Goal: Task Accomplishment & Management: Use online tool/utility

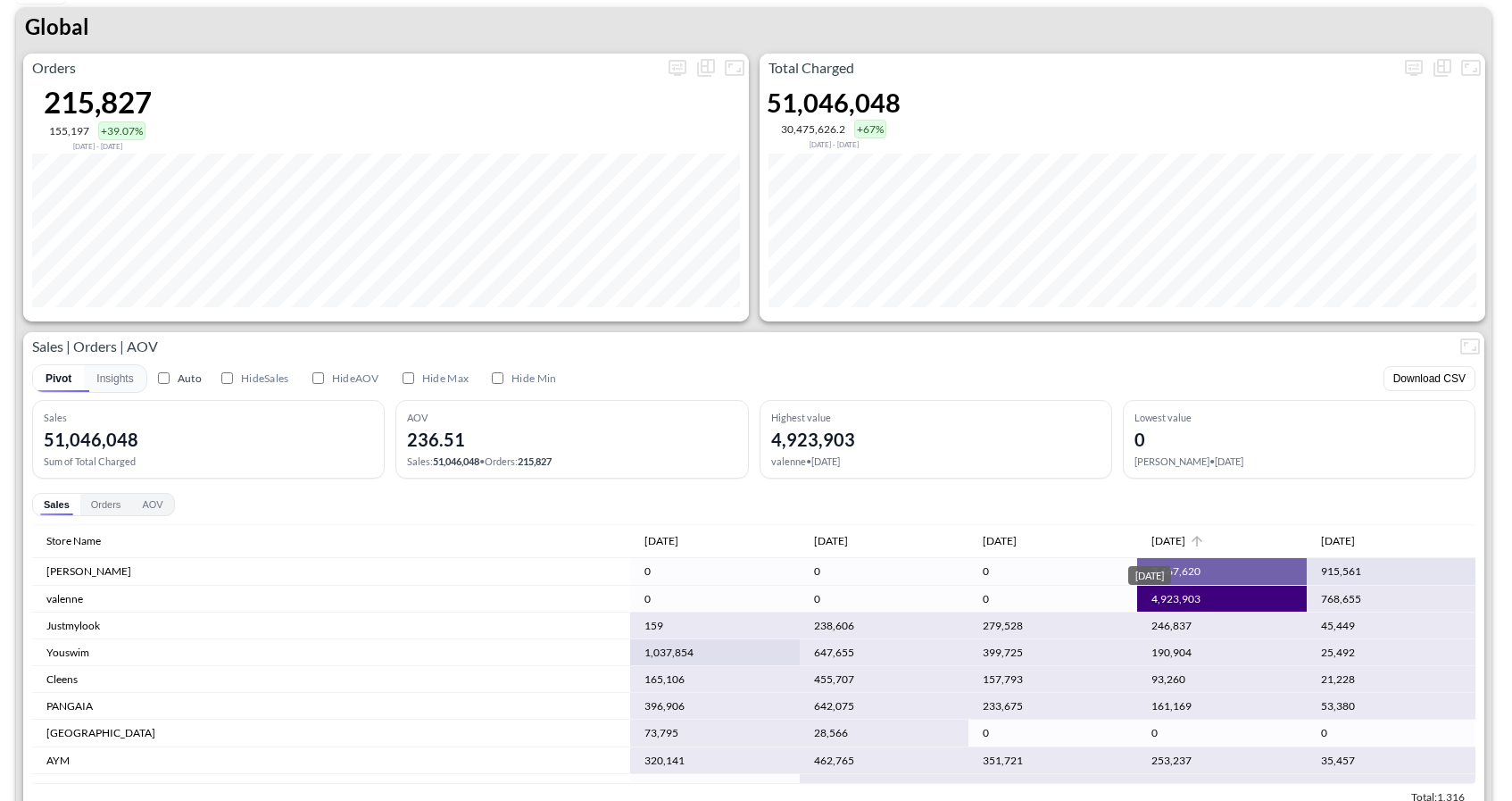
scroll to position [54, 0]
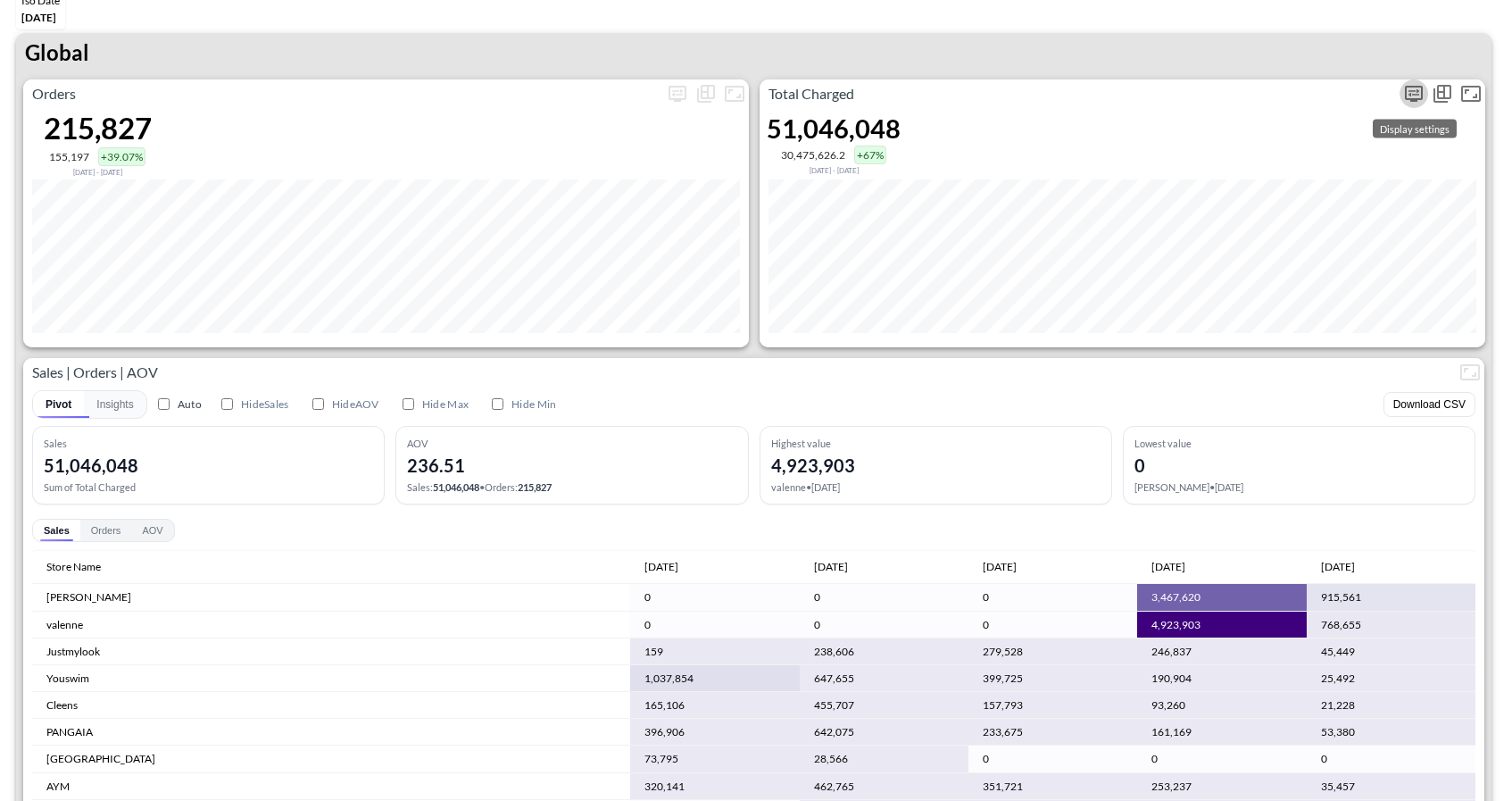
click at [1408, 85] on icon "more" at bounding box center [1414, 94] width 22 height 22
click at [1234, 247] on body "BI.P.EYE, Interactive Analytics Dashboards 1 Filters Iso Date [DATE] Global Ord…" at bounding box center [756, 400] width 1512 height 801
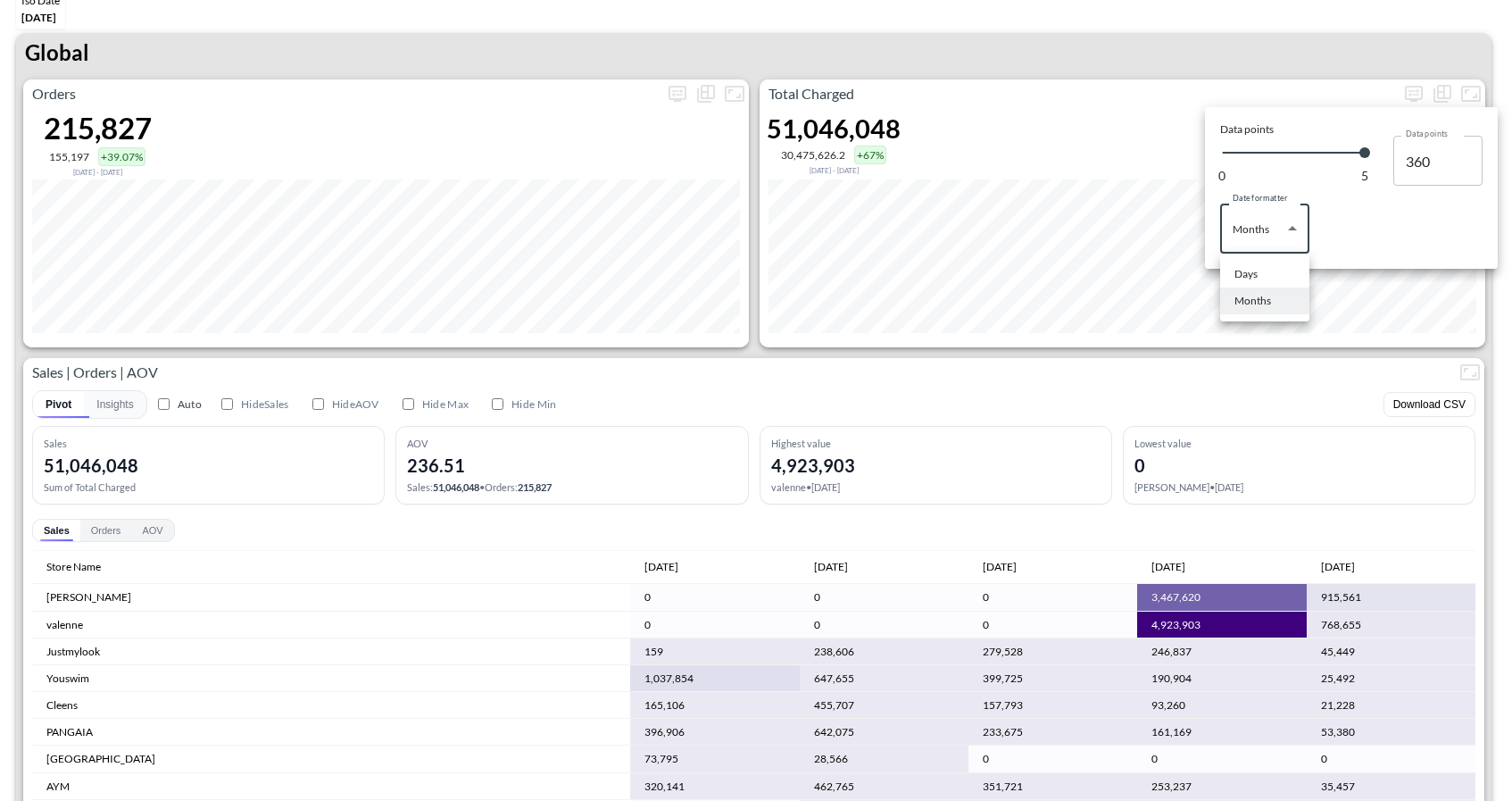
click at [1238, 265] on li "Days" at bounding box center [1264, 274] width 89 height 27
type input "Days"
type input "128"
click at [1292, 31] on div at bounding box center [756, 400] width 1512 height 801
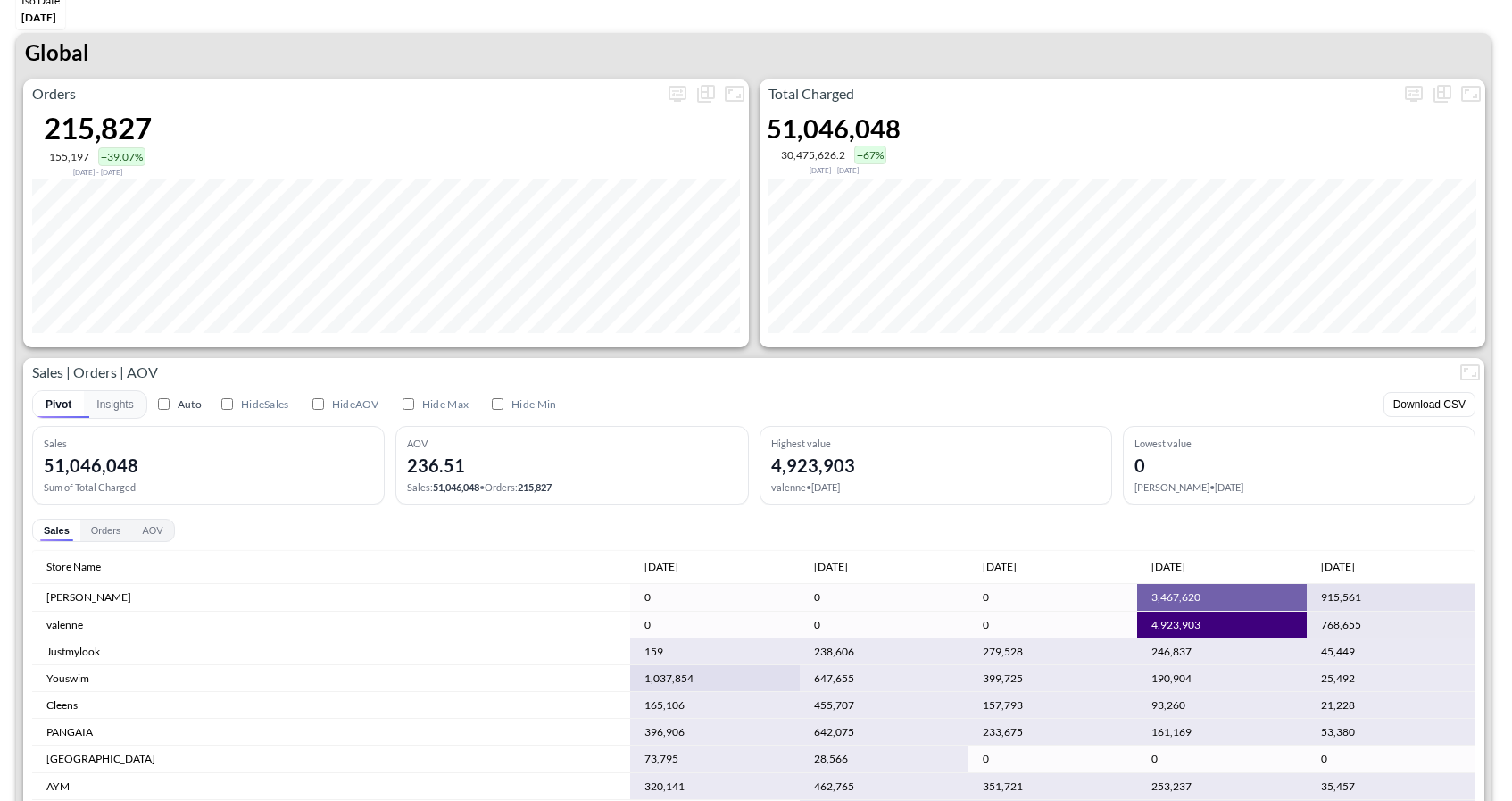
scroll to position [0, 0]
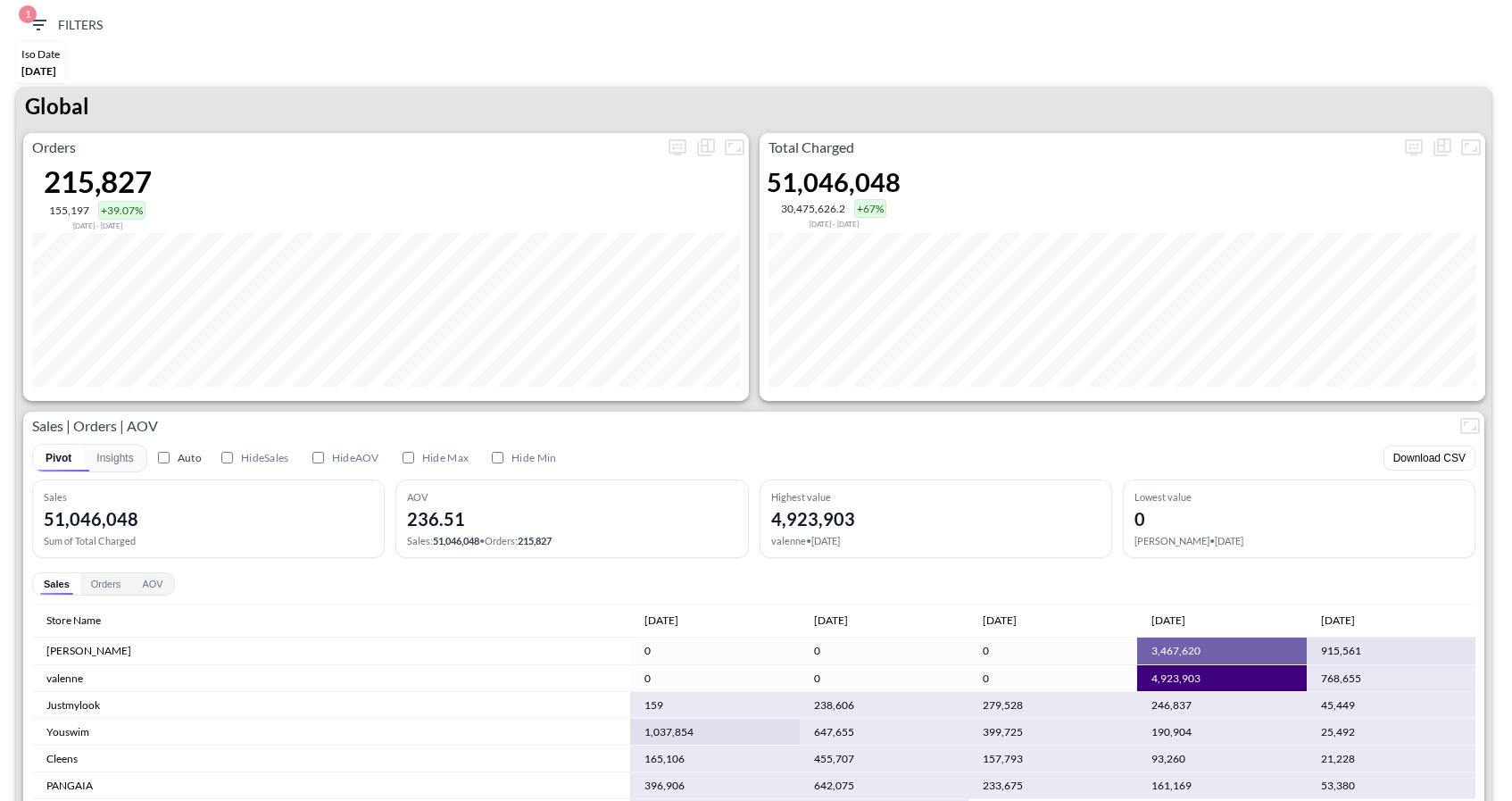
click at [59, 25] on span "1 Filters" at bounding box center [65, 26] width 75 height 23
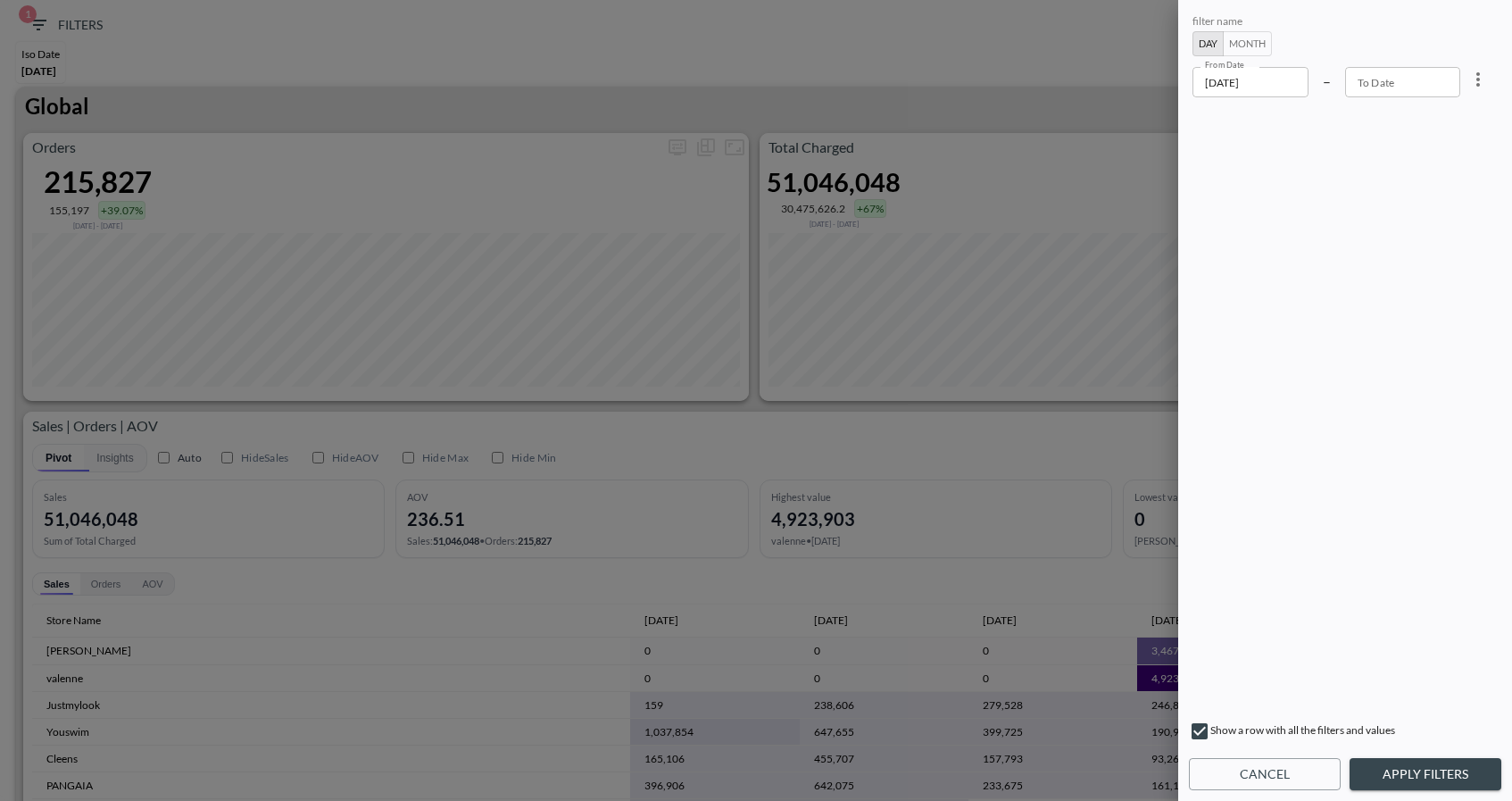
click at [1309, 84] on div "From Date [DATE] From Date – To Date To Date" at bounding box center [1326, 81] width 268 height 30
click at [1283, 80] on input "[DATE]" at bounding box center [1250, 81] width 116 height 30
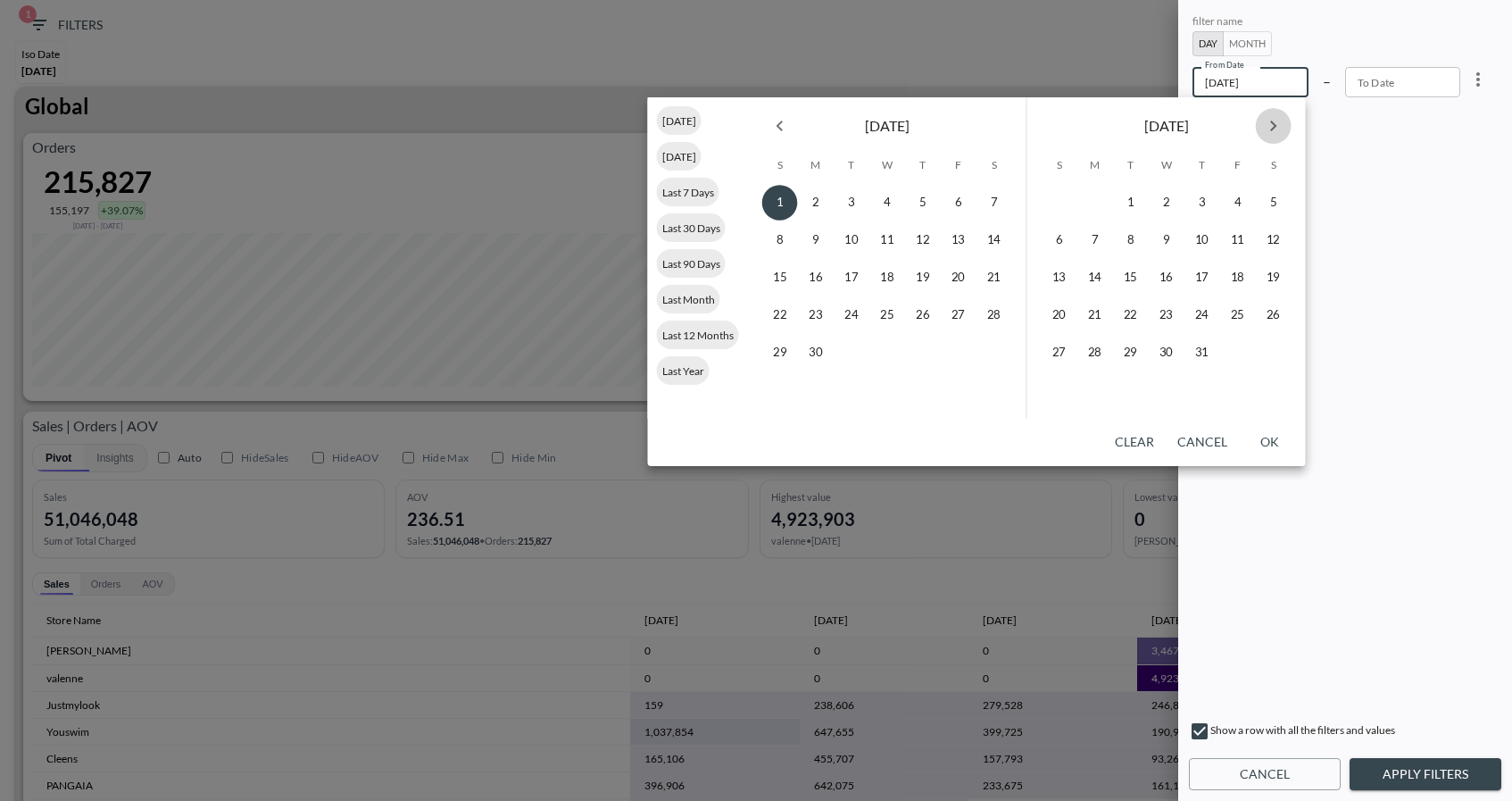
click at [1279, 119] on icon "Next month" at bounding box center [1274, 126] width 22 height 22
click at [785, 125] on icon "Previous month" at bounding box center [780, 126] width 22 height 22
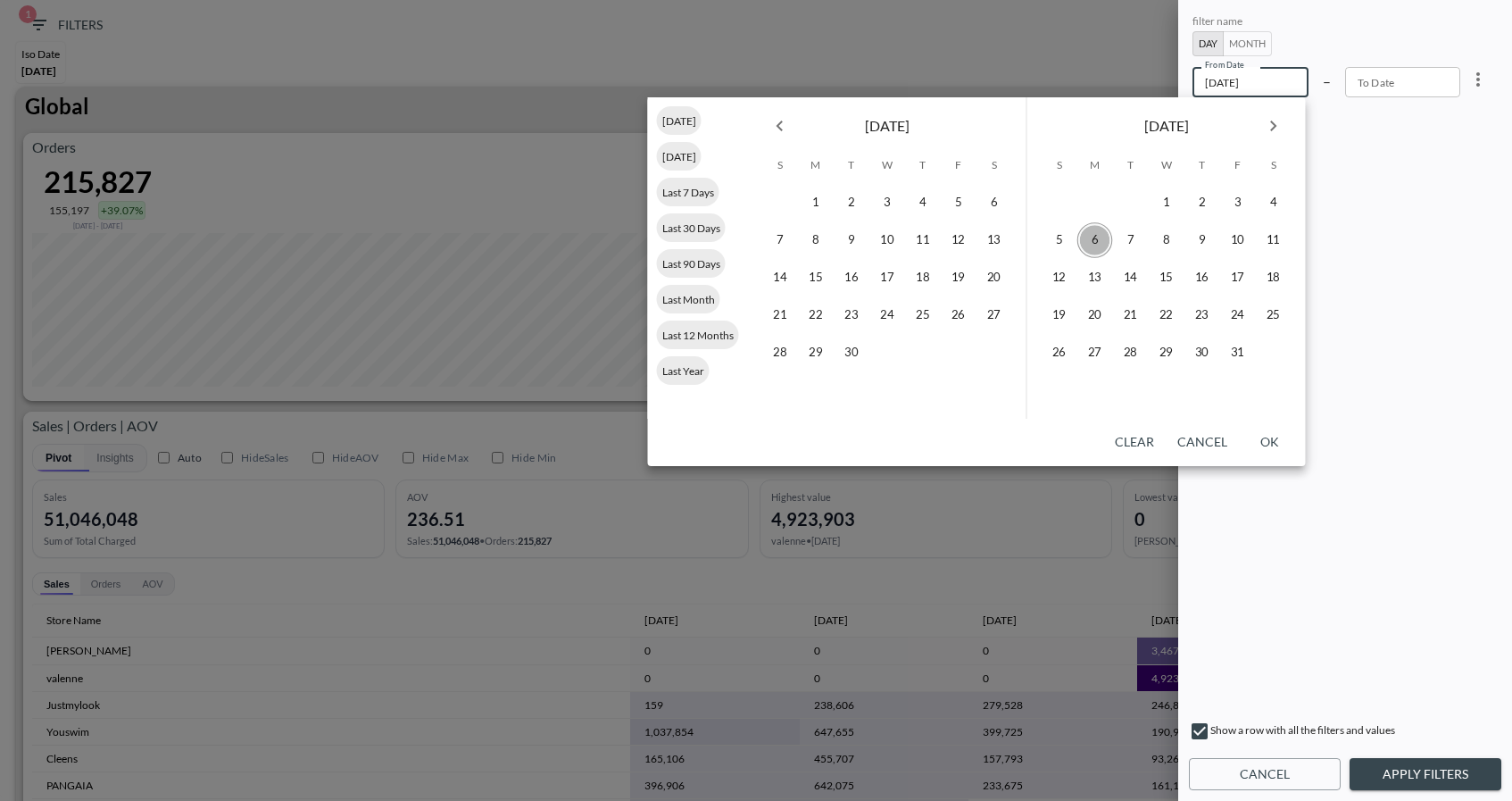
click at [1081, 234] on button "6" at bounding box center [1095, 240] width 35 height 35
type input "[DATE]"
type input "YYYY-MM-DD"
click at [1158, 244] on button "8" at bounding box center [1167, 240] width 35 height 35
type input "[DATE]"
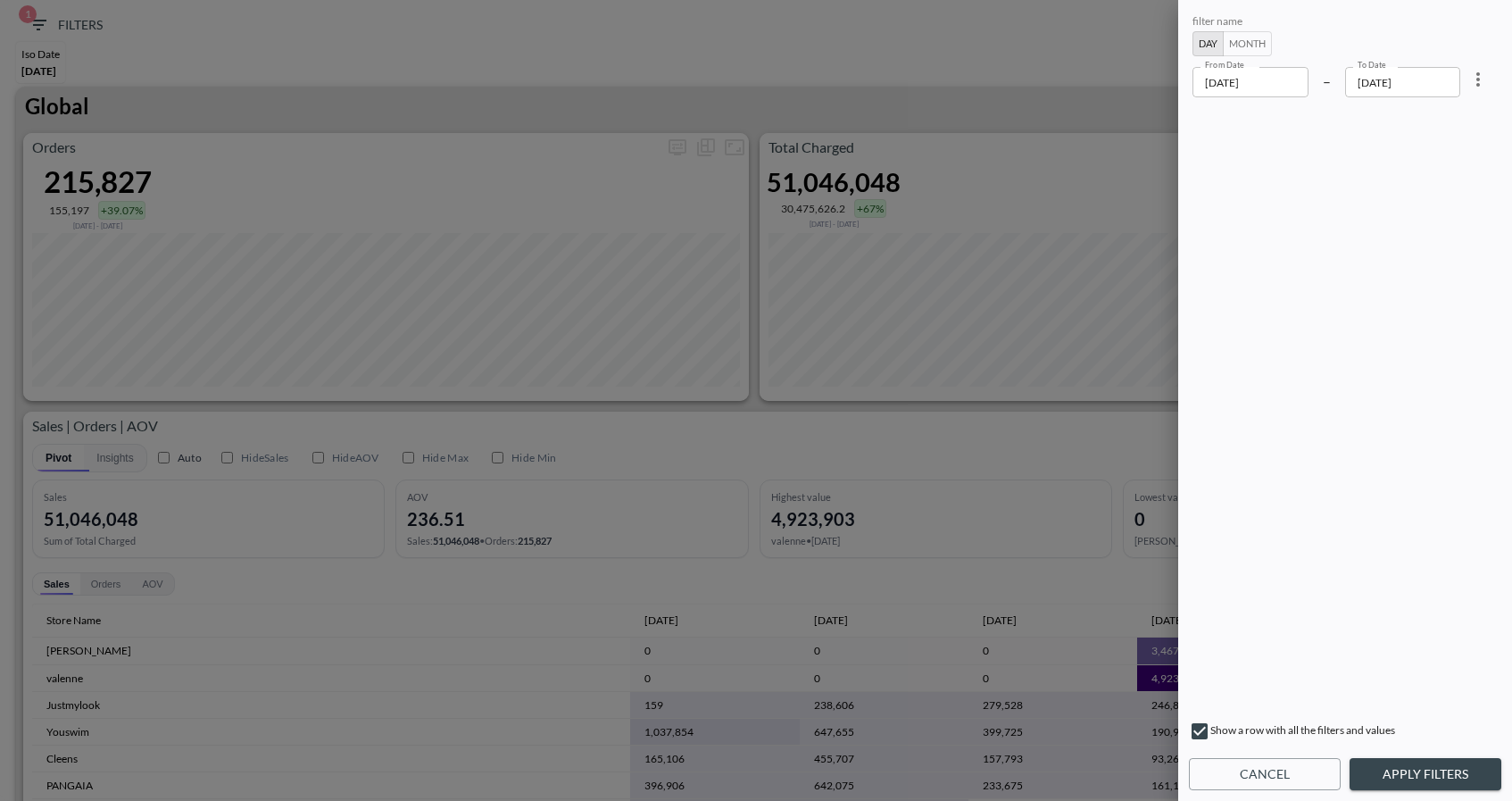
click at [1421, 773] on button "Apply Filters" at bounding box center [1425, 774] width 152 height 33
